Goal: Book appointment/travel/reservation

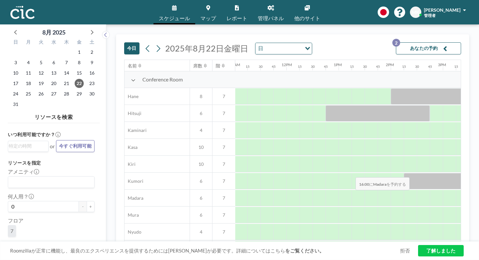
scroll to position [0, 587]
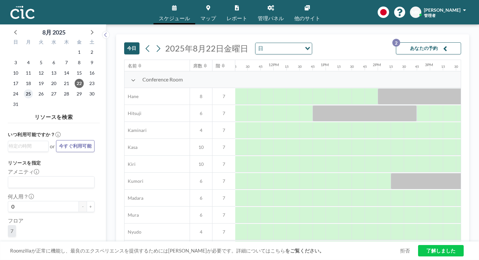
click at [24, 89] on span "25" at bounding box center [28, 93] width 9 height 9
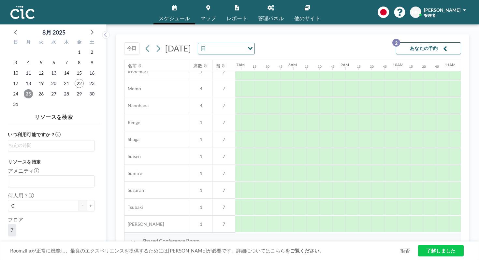
scroll to position [312, 356]
click at [155, 44] on icon at bounding box center [158, 49] width 6 height 10
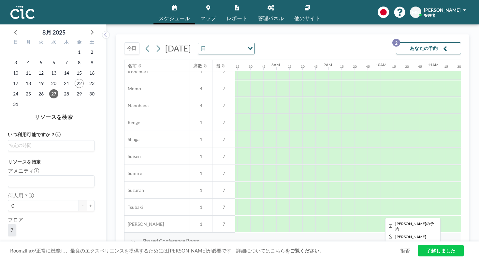
scroll to position [312, 314]
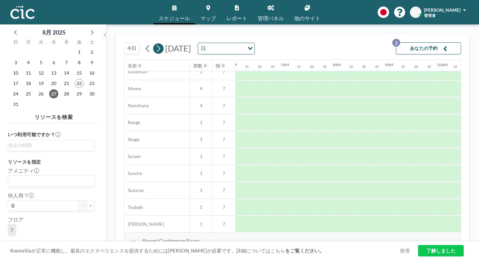
click at [155, 44] on icon at bounding box center [158, 49] width 6 height 10
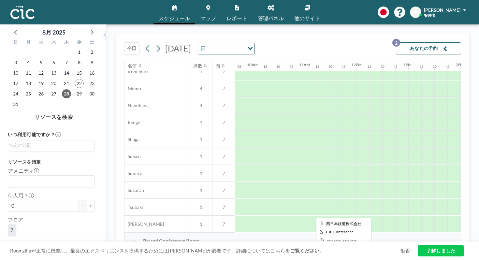
scroll to position [312, 495]
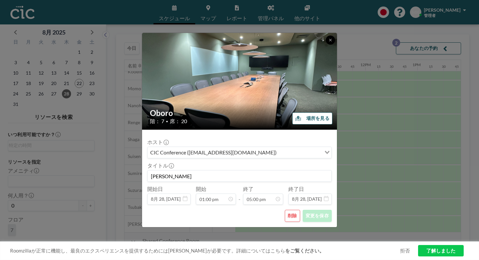
click at [326, 45] on button at bounding box center [330, 39] width 9 height 9
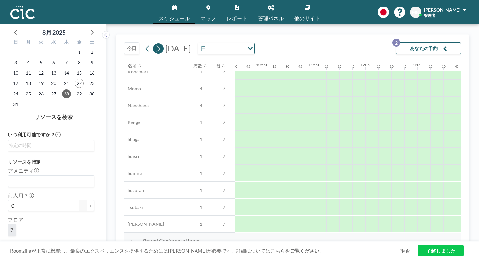
click at [155, 44] on icon at bounding box center [158, 49] width 6 height 10
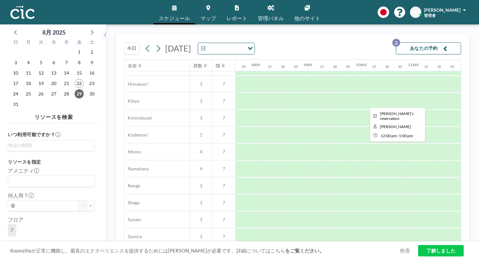
scroll to position [312, 396]
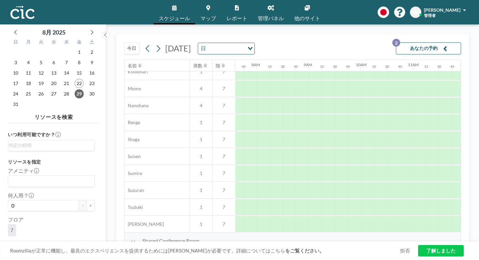
click at [124, 42] on button "今日" at bounding box center [131, 48] width 15 height 12
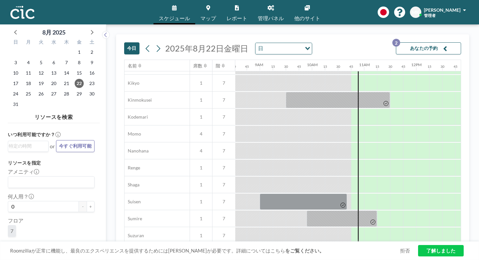
scroll to position [312, 444]
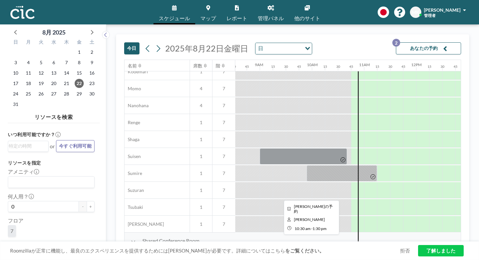
click at [338, 249] on div at bounding box center [416, 257] width 156 height 16
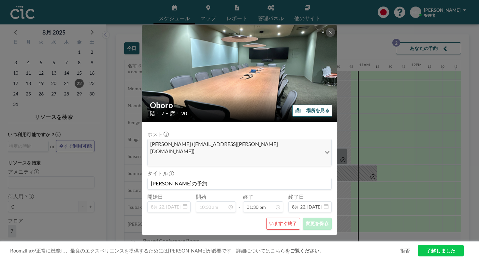
scroll to position [561, 0]
click at [277, 217] on button "いますぐ終了" at bounding box center [283, 223] width 34 height 12
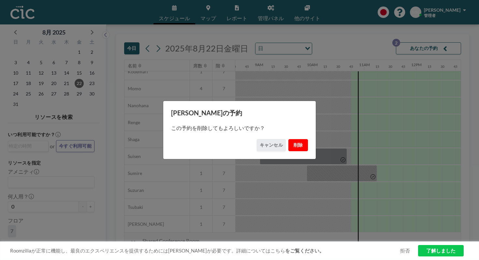
click at [290, 145] on button "削除" at bounding box center [298, 145] width 20 height 12
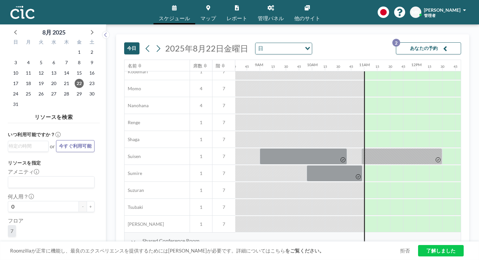
click at [124, 42] on button "今日" at bounding box center [131, 48] width 15 height 12
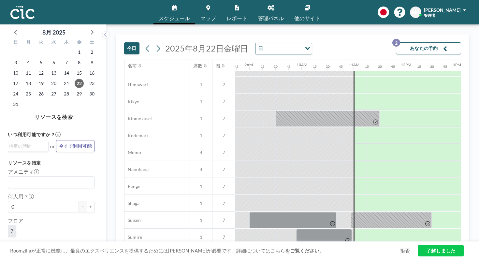
scroll to position [312, 455]
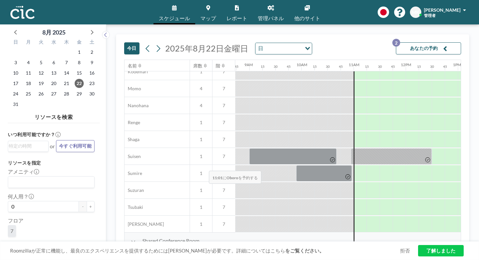
click at [354, 249] on div at bounding box center [360, 257] width 12 height 16
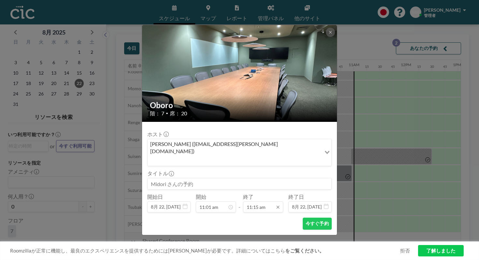
scroll to position [0, 0]
click at [260, 201] on input "11:15 am" at bounding box center [263, 206] width 40 height 11
click at [250, 205] on div "11:45 am" at bounding box center [238, 211] width 73 height 12
click at [263, 201] on input "11:45 am" at bounding box center [263, 206] width 40 height 11
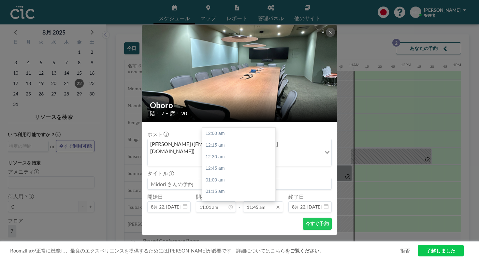
scroll to position [488, 0]
click at [255, 219] on div "12:30 pm" at bounding box center [238, 225] width 73 height 12
type input "12:30 pm"
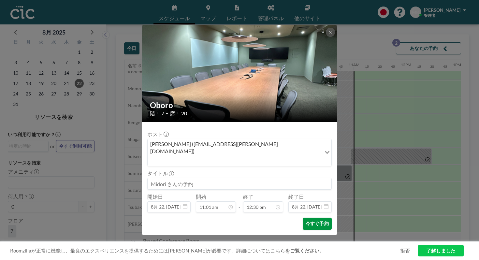
click at [305, 217] on button "今すぐ予約" at bounding box center [316, 223] width 29 height 12
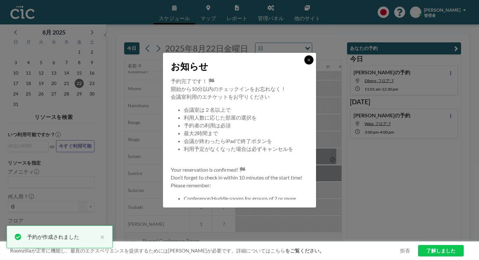
click at [307, 62] on icon at bounding box center [309, 60] width 4 height 4
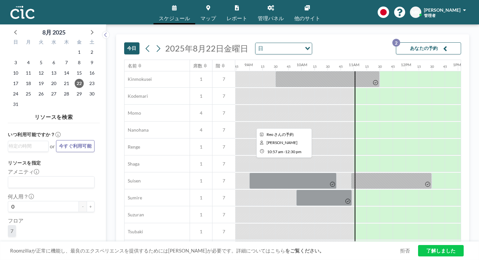
scroll to position [312, 455]
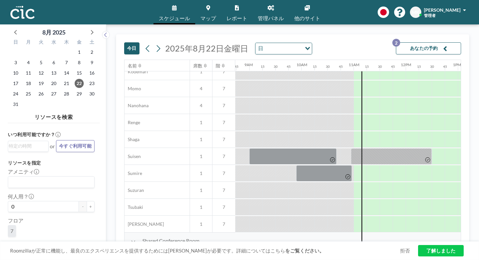
click at [354, 249] on div at bounding box center [392, 257] width 77 height 16
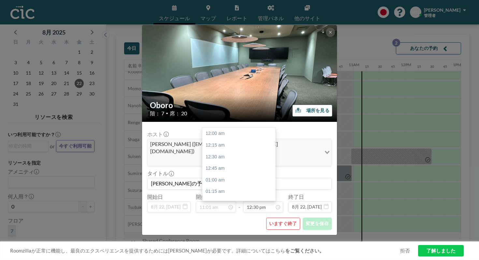
scroll to position [520, 0]
click at [279, 217] on button "いますぐ終了" at bounding box center [283, 223] width 34 height 12
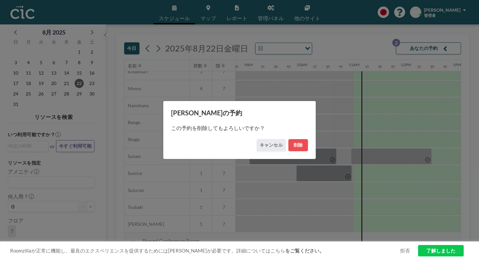
click at [293, 119] on div "この予約を削除してもよろしいですか？" at bounding box center [239, 128] width 137 height 22
click at [290, 143] on button "削除" at bounding box center [298, 145] width 20 height 12
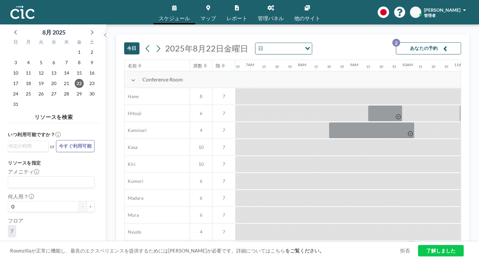
scroll to position [0, 455]
